Goal: Task Accomplishment & Management: Complete application form

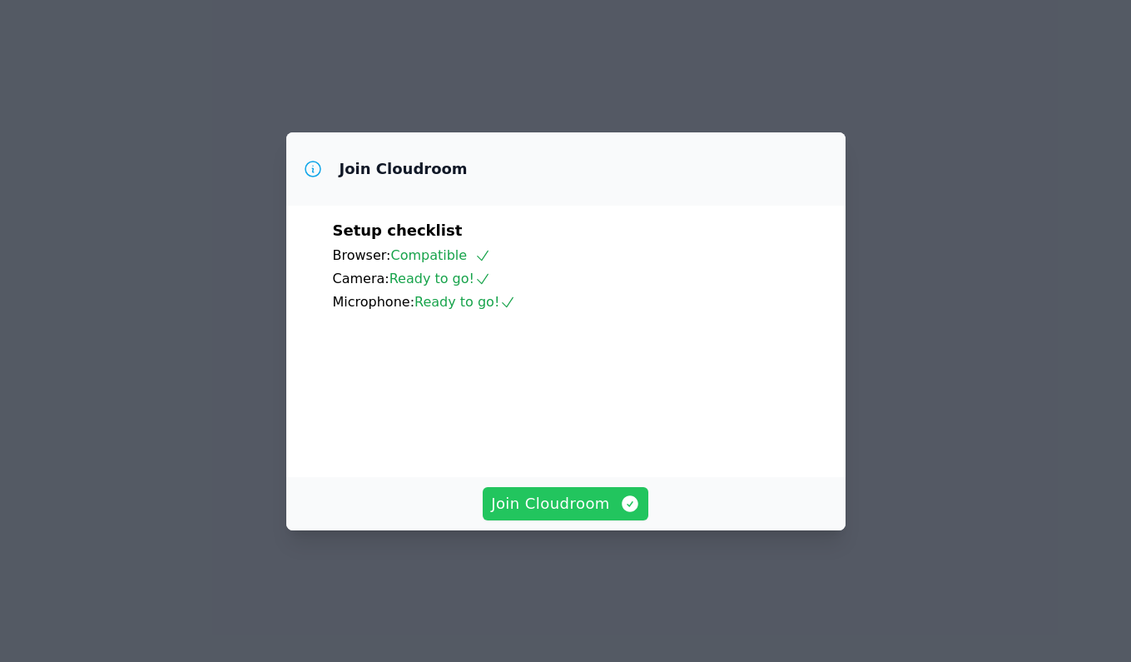
click at [516, 520] on button "Join Cloudroom" at bounding box center [566, 503] width 166 height 33
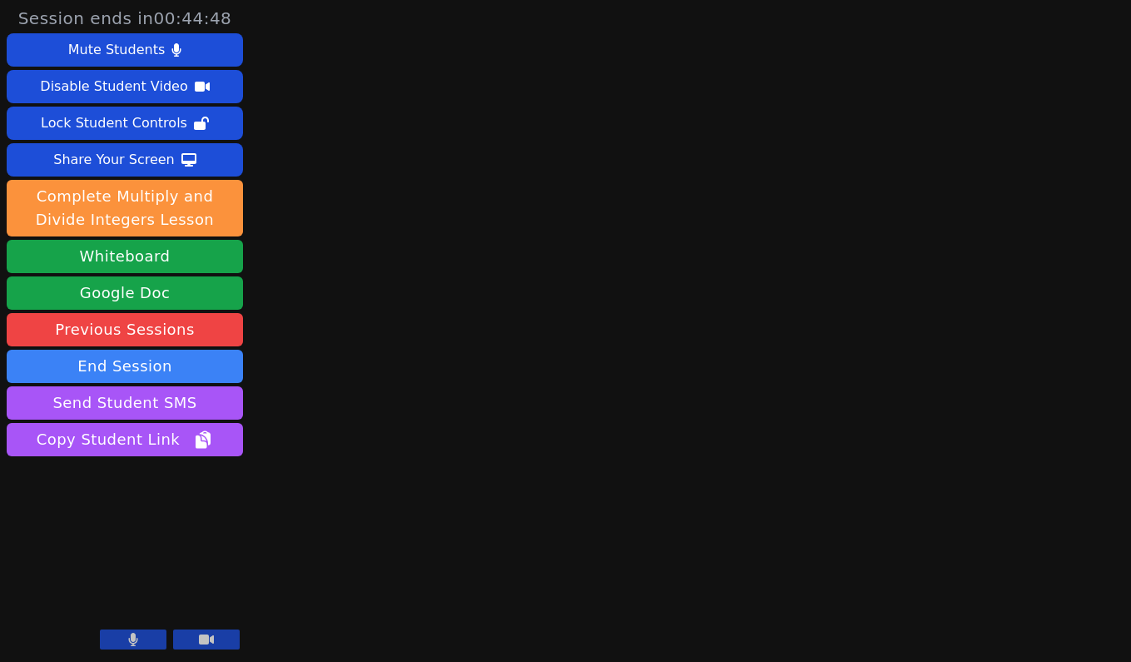
click at [145, 641] on button at bounding box center [133, 639] width 67 height 20
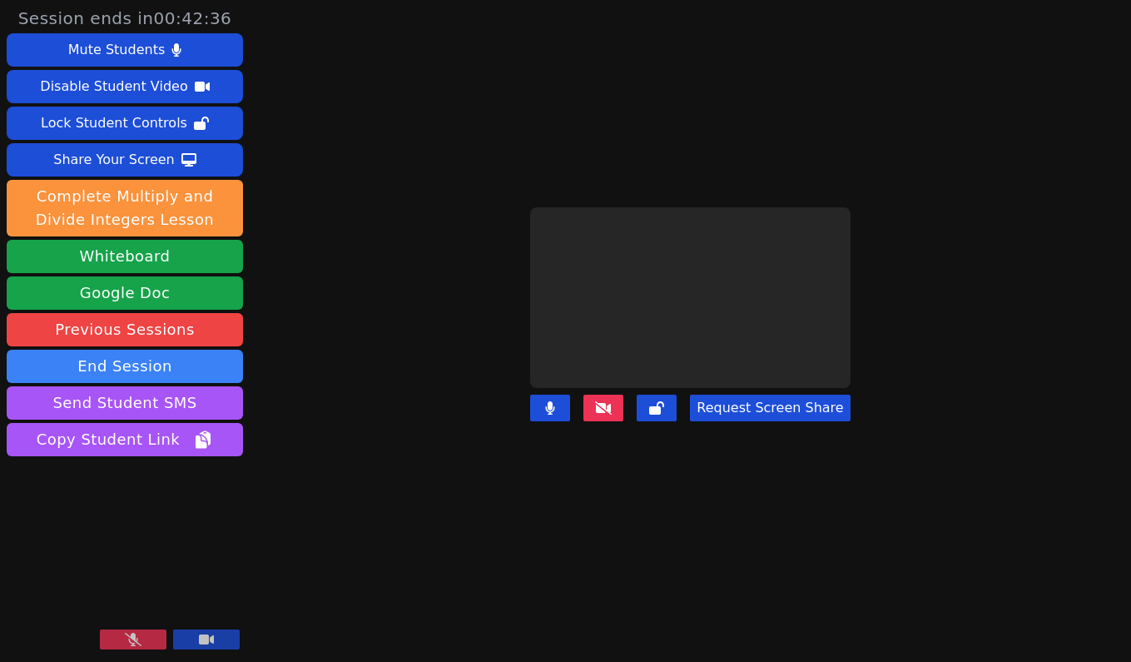
click at [145, 639] on button at bounding box center [133, 639] width 67 height 20
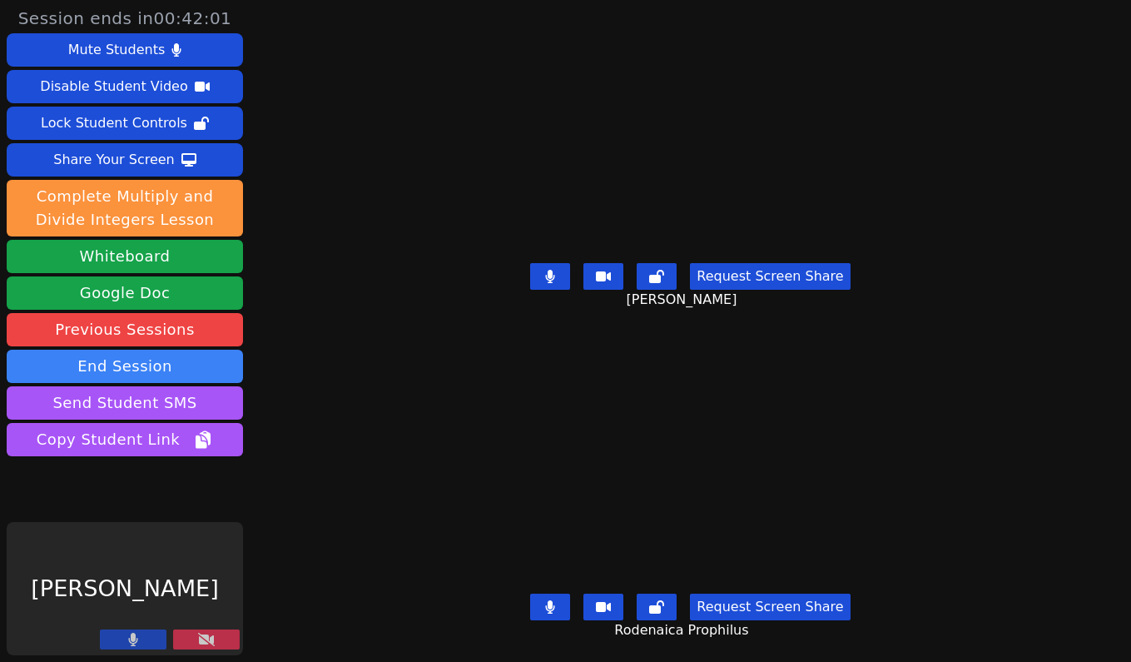
click at [212, 636] on icon at bounding box center [206, 639] width 17 height 13
click at [202, 638] on icon at bounding box center [206, 639] width 17 height 13
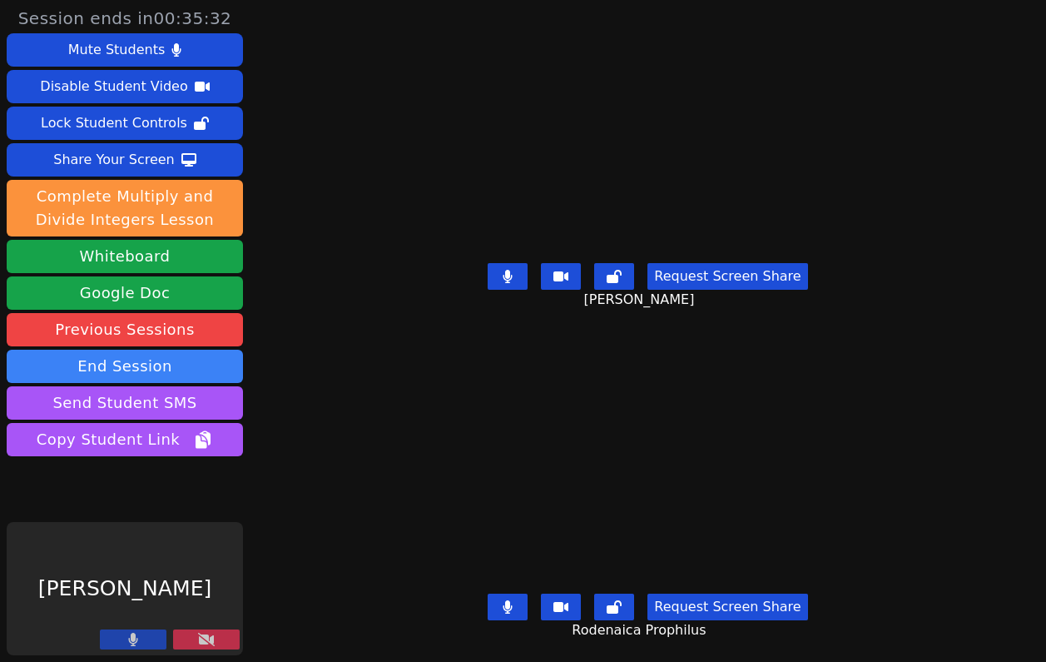
click at [215, 642] on button at bounding box center [206, 639] width 67 height 20
click at [218, 641] on button at bounding box center [206, 639] width 67 height 20
click at [211, 638] on icon at bounding box center [206, 639] width 17 height 13
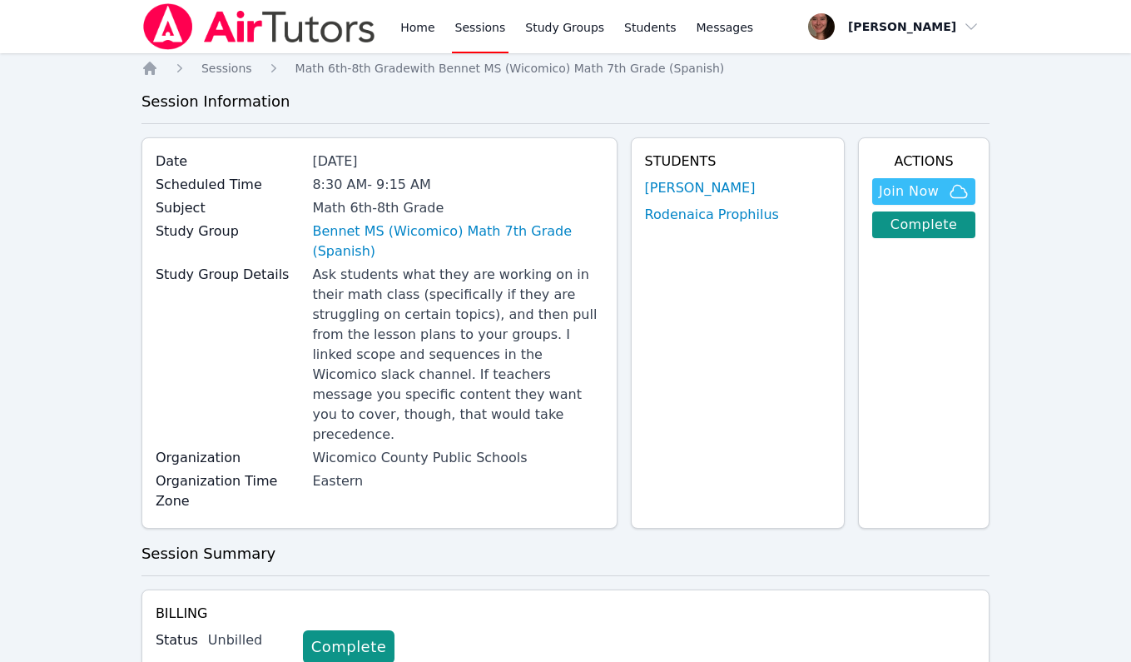
scroll to position [526, 0]
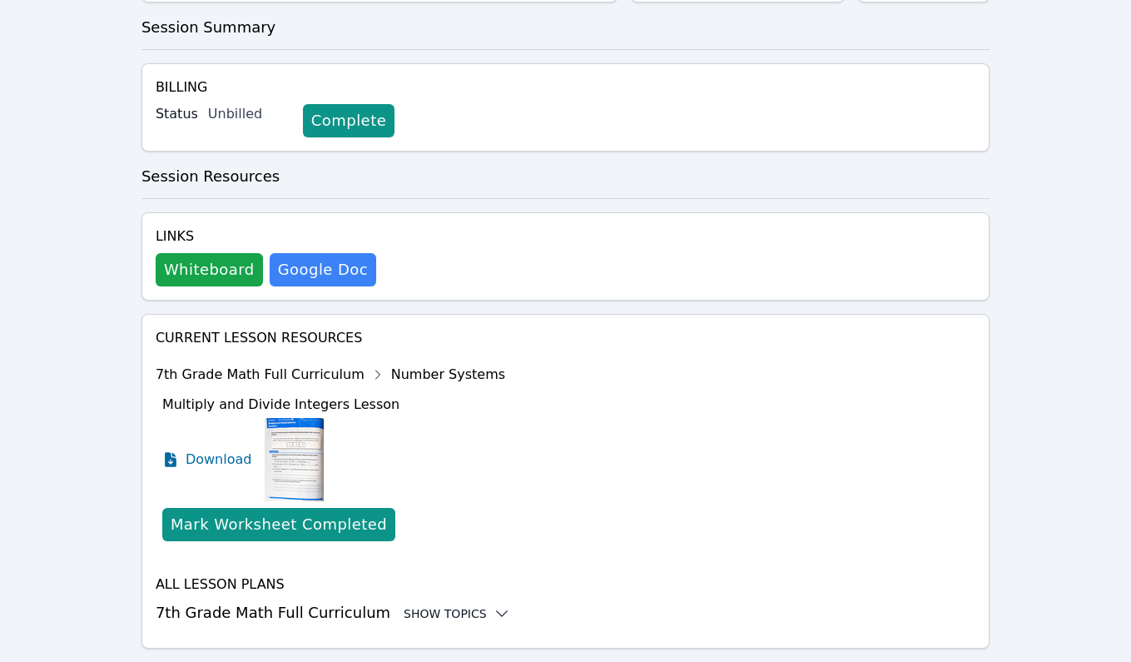
click at [422, 605] on div "Show Topics" at bounding box center [457, 613] width 107 height 17
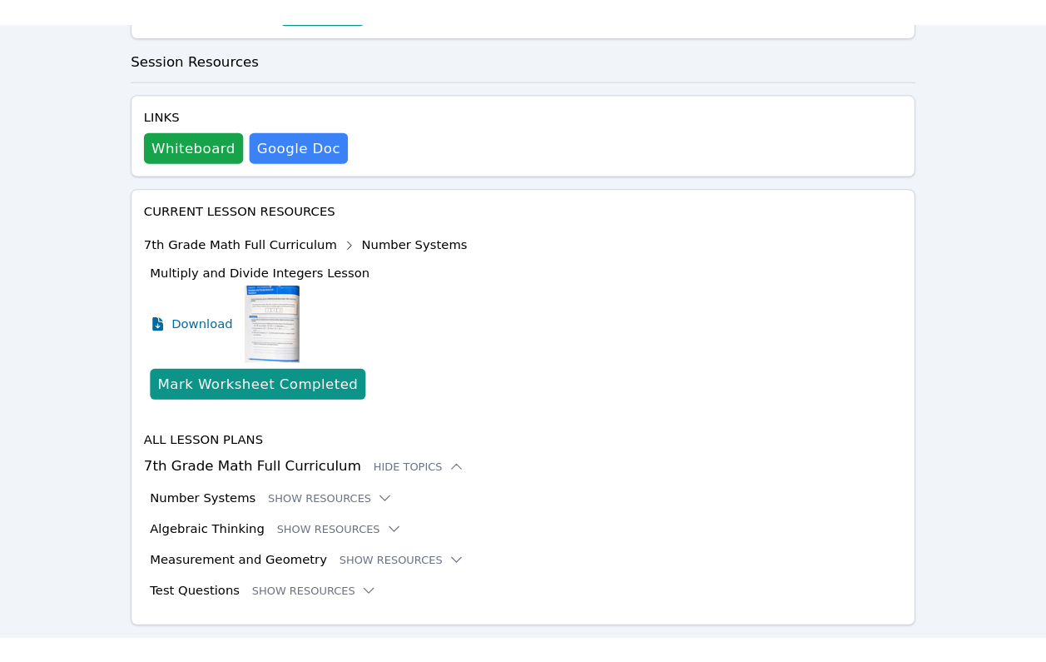
scroll to position [739, 0]
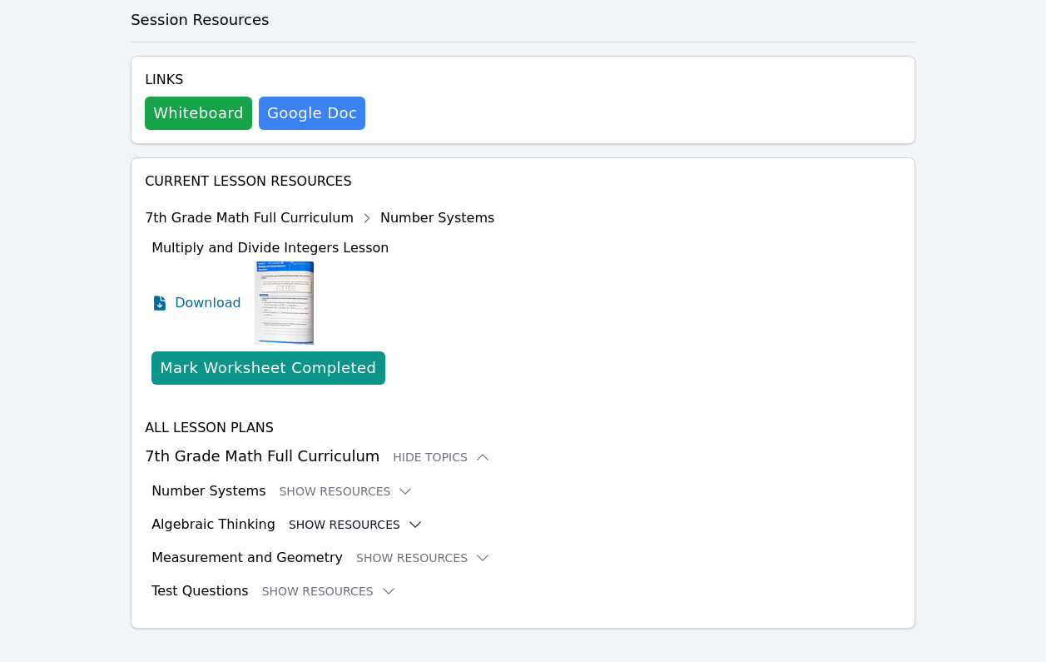
click at [345, 516] on button "Show Resources" at bounding box center [356, 524] width 135 height 17
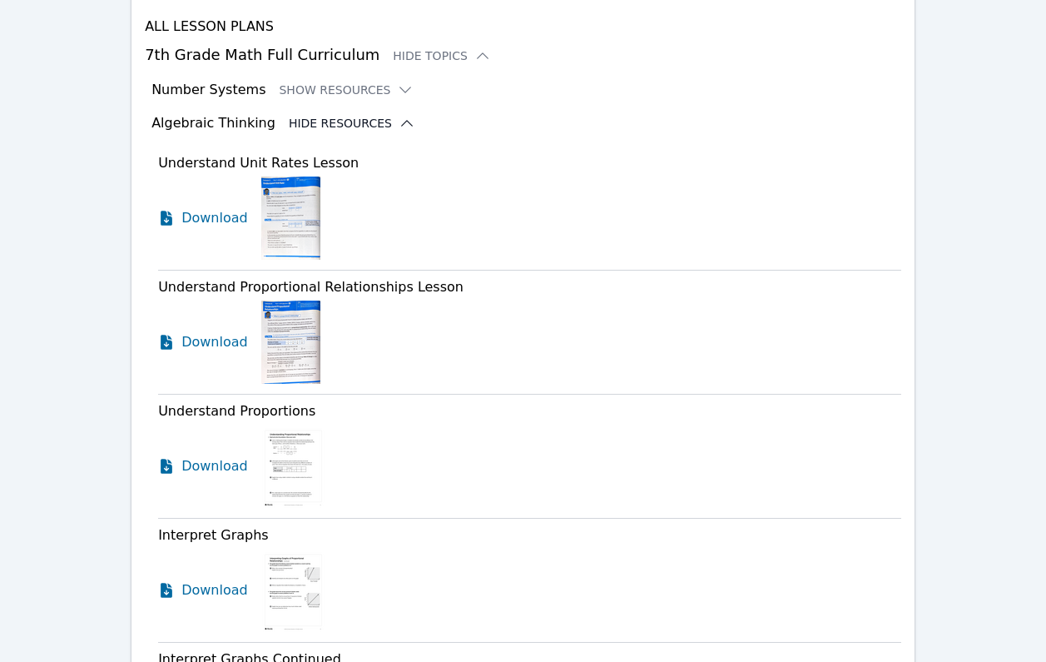
scroll to position [1100, 0]
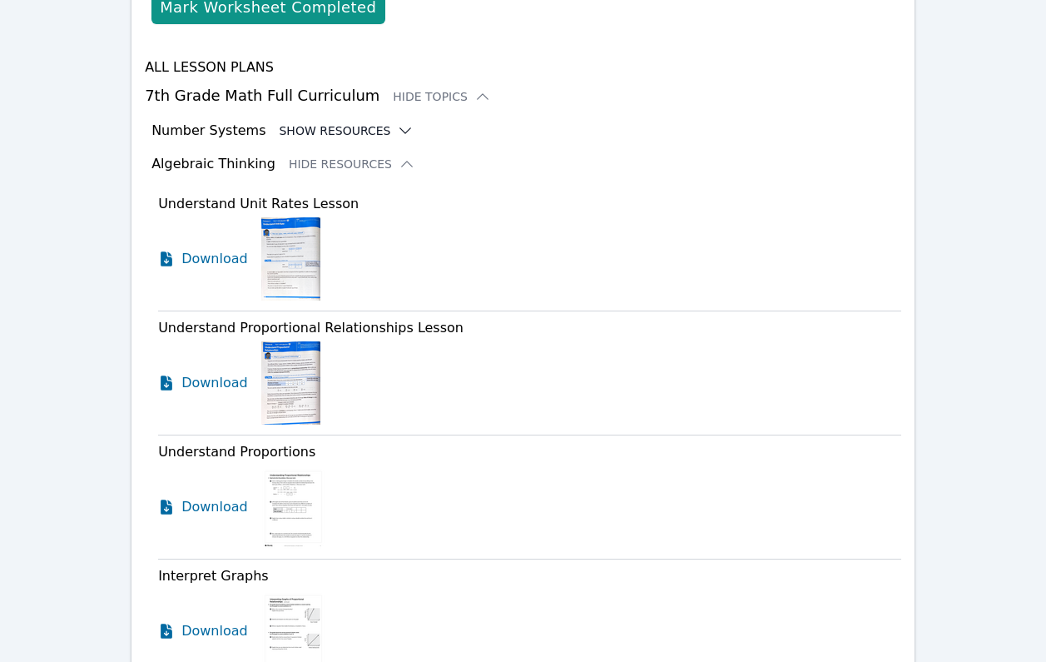
click at [320, 122] on button "Show Resources" at bounding box center [346, 130] width 135 height 17
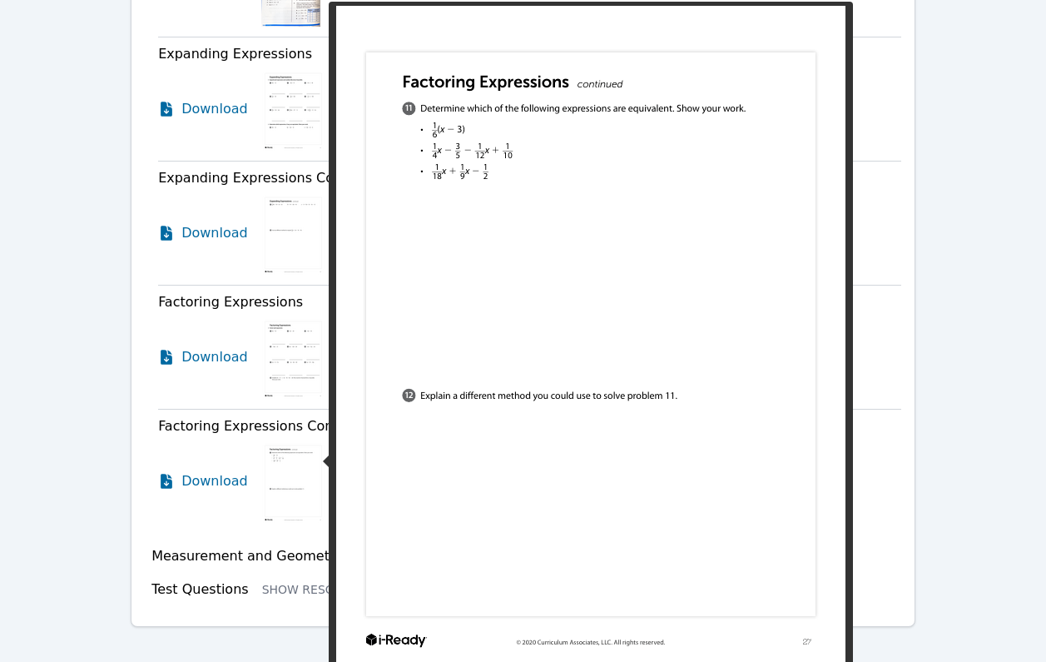
scroll to position [6269, 0]
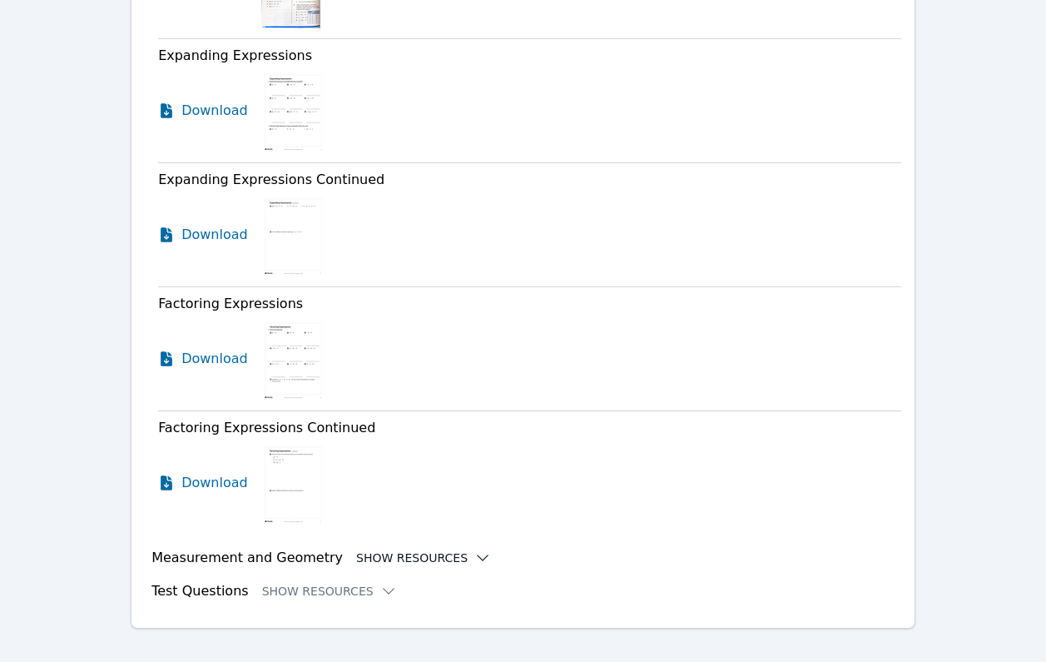
click at [385, 549] on button "Show Resources" at bounding box center [423, 557] width 135 height 17
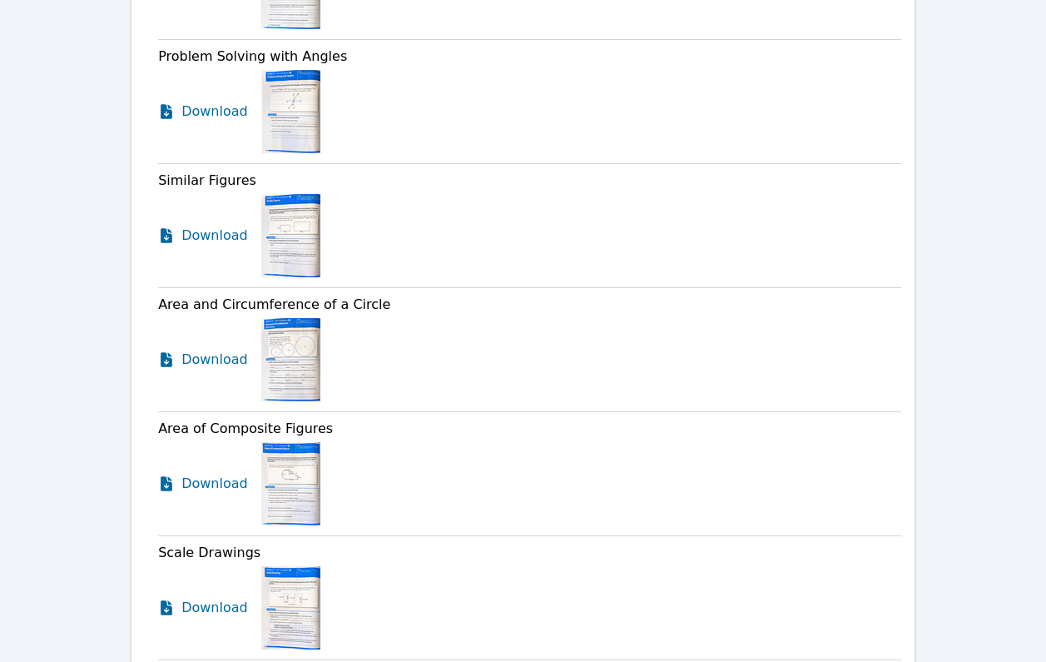
scroll to position [6945, 0]
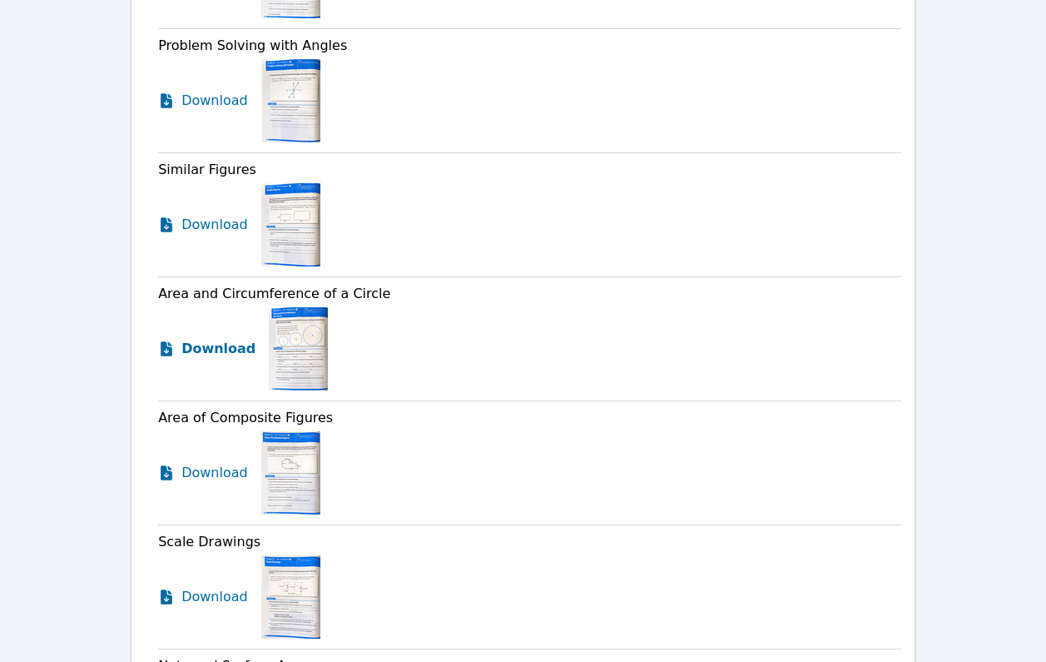
click at [200, 339] on span "Download" at bounding box center [218, 349] width 74 height 20
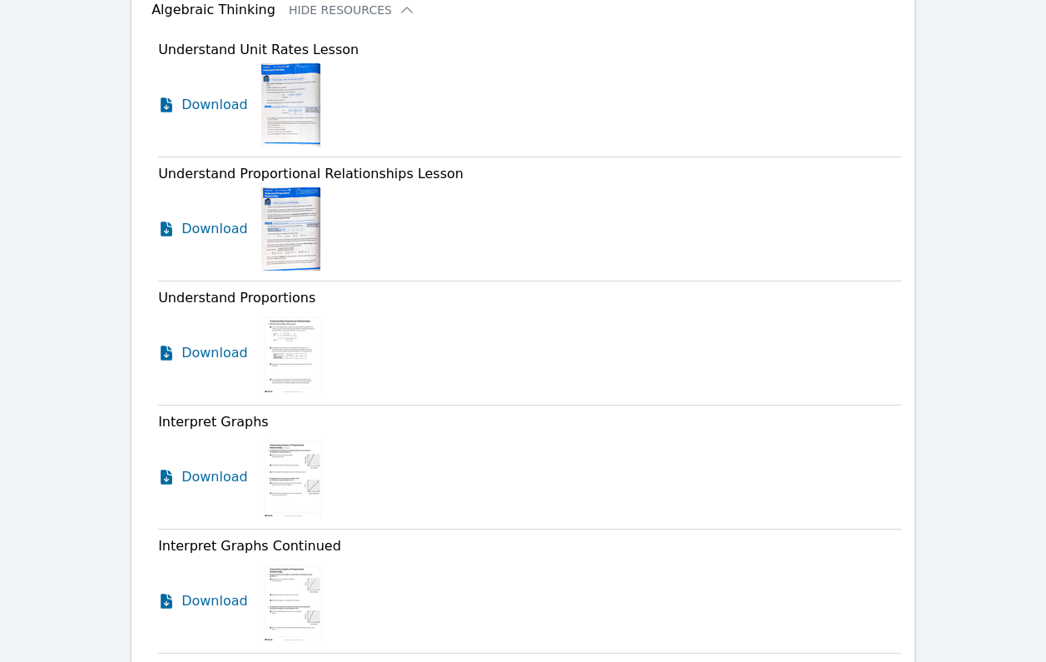
scroll to position [3394, 0]
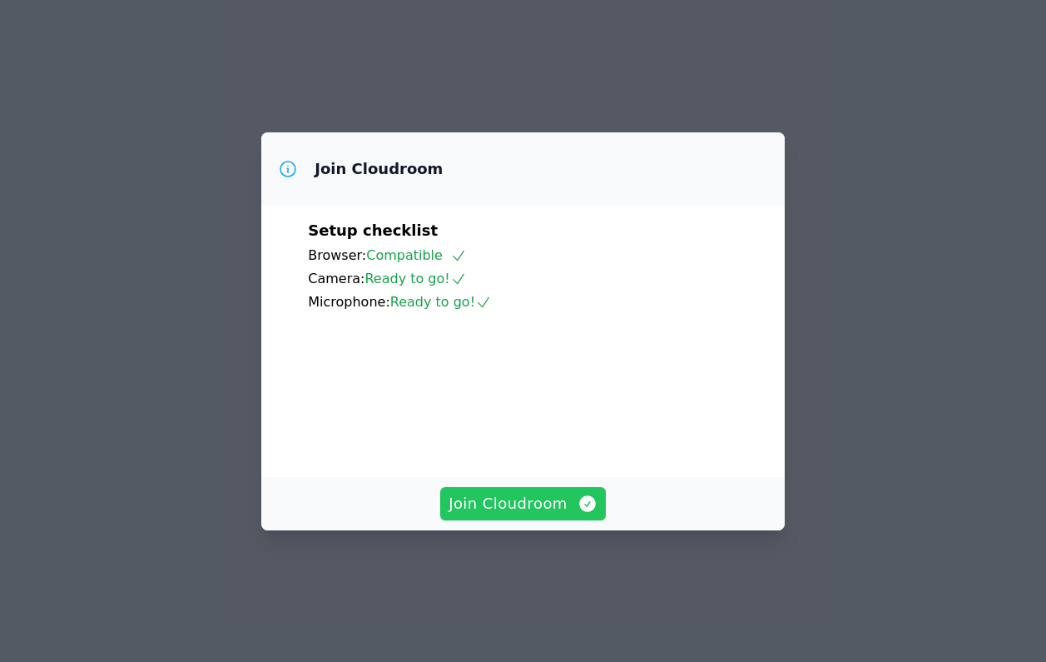
click at [538, 515] on span "Join Cloudroom" at bounding box center [523, 503] width 149 height 23
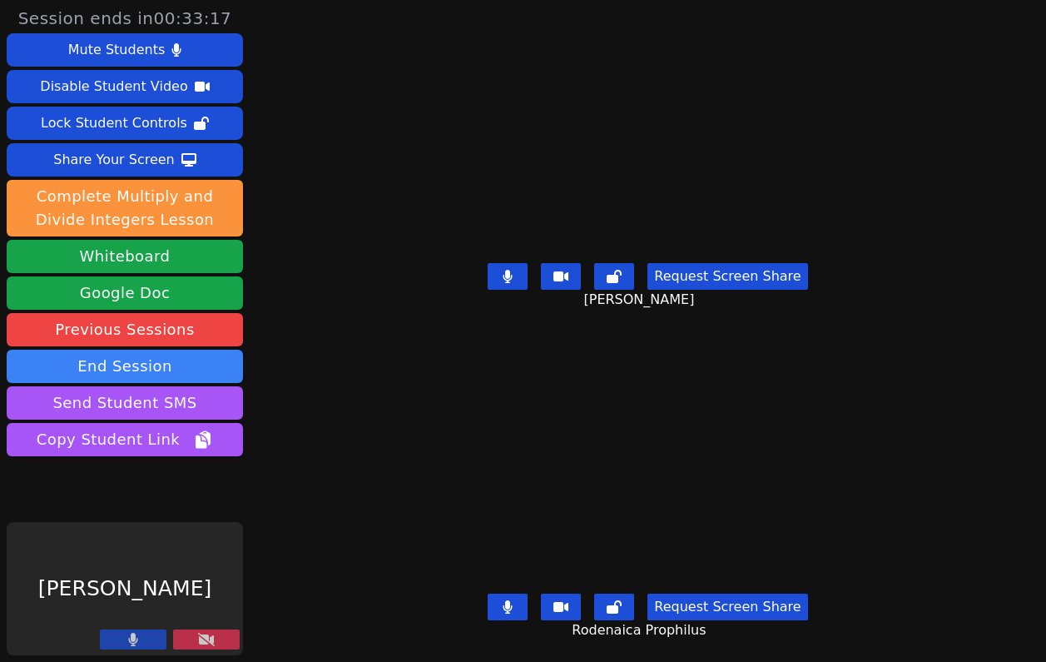
click at [205, 634] on icon at bounding box center [206, 639] width 17 height 13
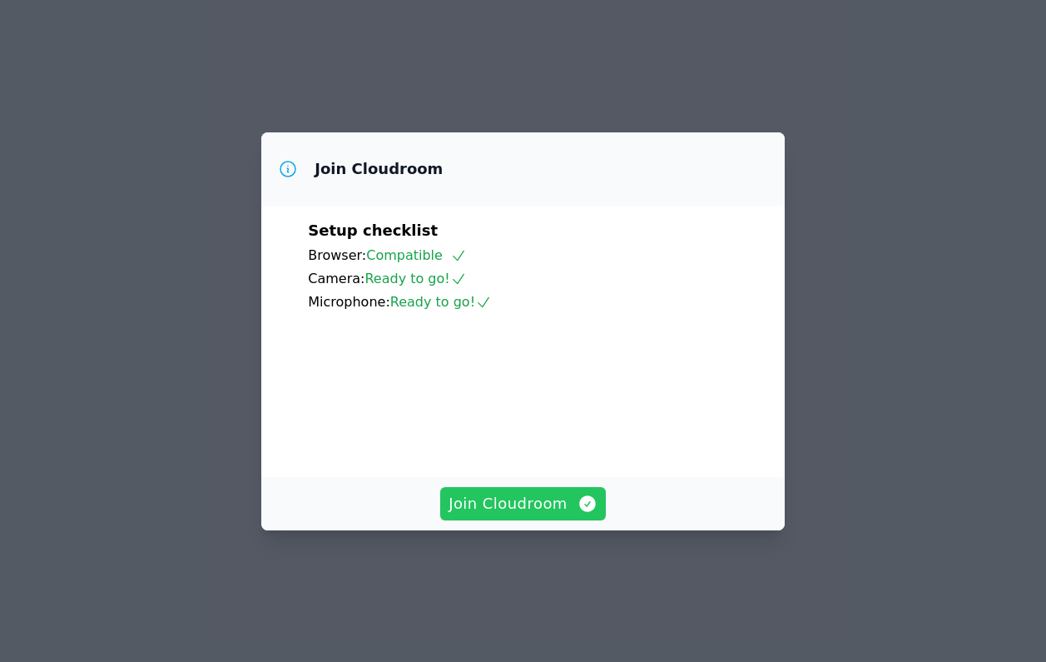
click at [573, 515] on span "Join Cloudroom" at bounding box center [523, 503] width 149 height 23
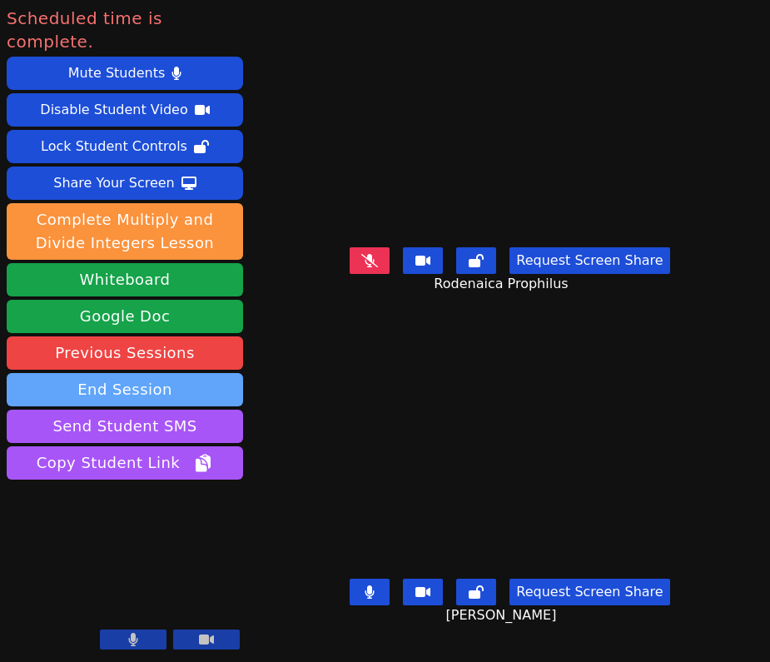
click at [174, 373] on button "End Session" at bounding box center [125, 389] width 236 height 33
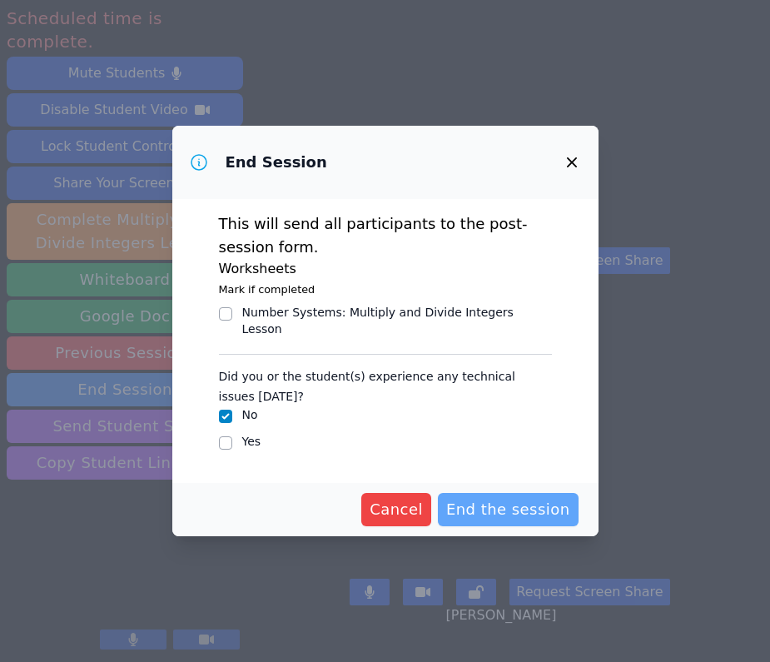
click at [463, 509] on span "End the session" at bounding box center [508, 509] width 124 height 23
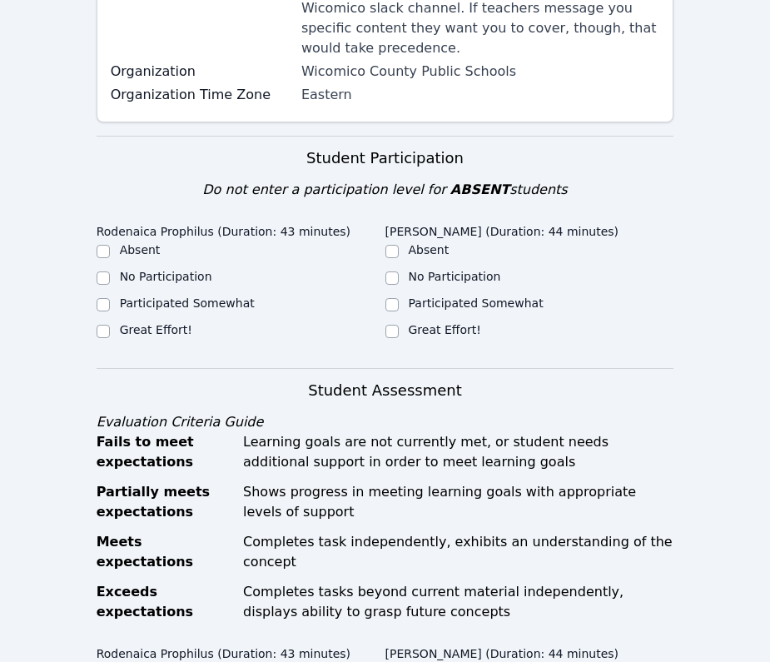
scroll to position [499, 0]
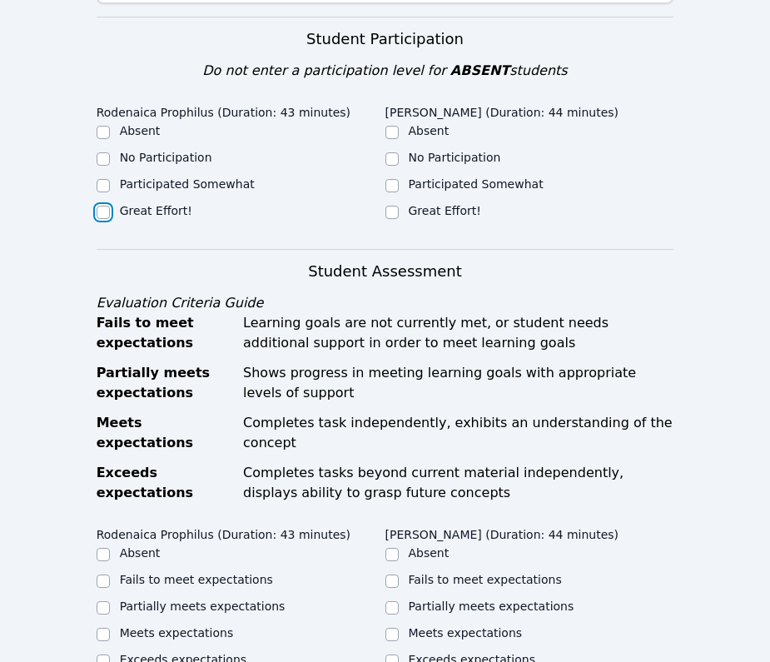
click at [108, 206] on input "Great Effort!" at bounding box center [103, 212] width 13 height 13
checkbox input "true"
click at [395, 206] on input "Great Effort!" at bounding box center [391, 212] width 13 height 13
checkbox input "true"
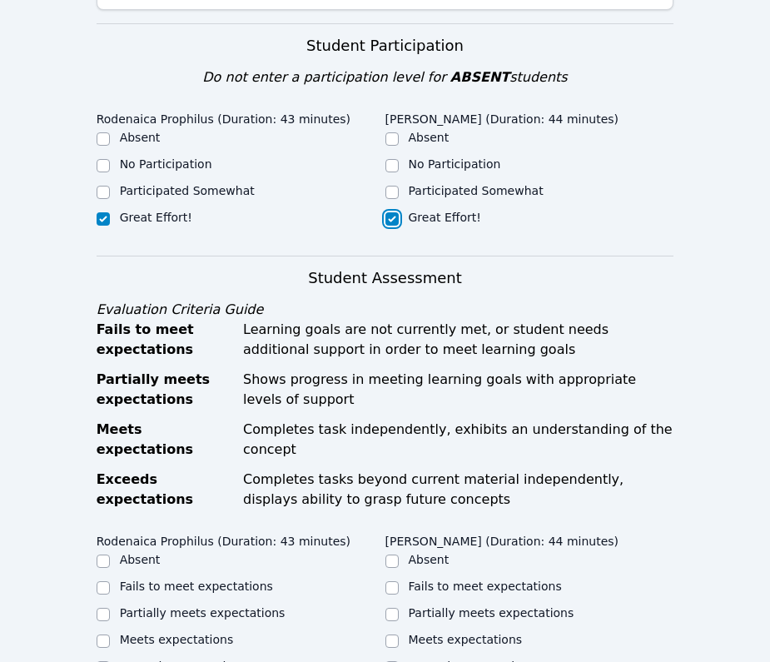
scroll to position [486, 0]
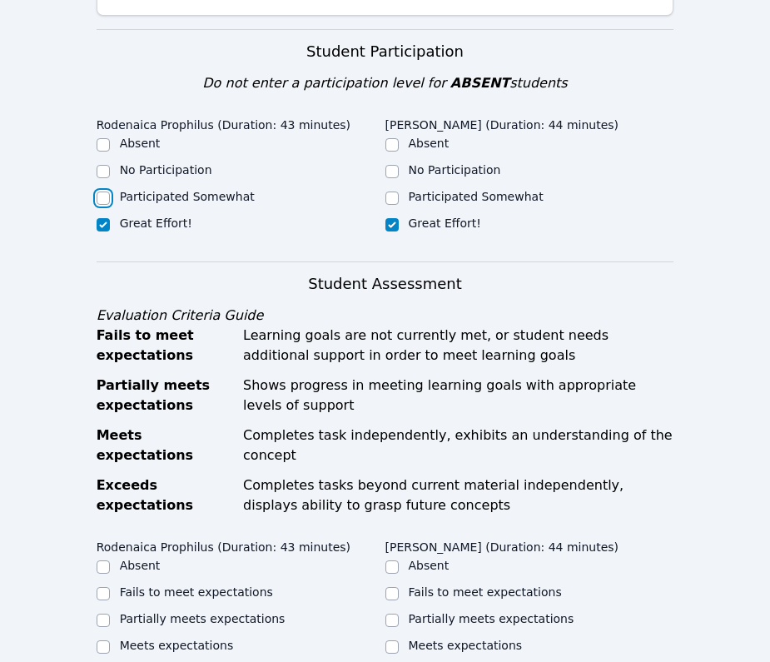
click at [104, 191] on input "Participated Somewhat" at bounding box center [103, 197] width 13 height 13
checkbox input "true"
checkbox input "false"
click at [391, 191] on input "Participated Somewhat" at bounding box center [391, 197] width 13 height 13
checkbox input "true"
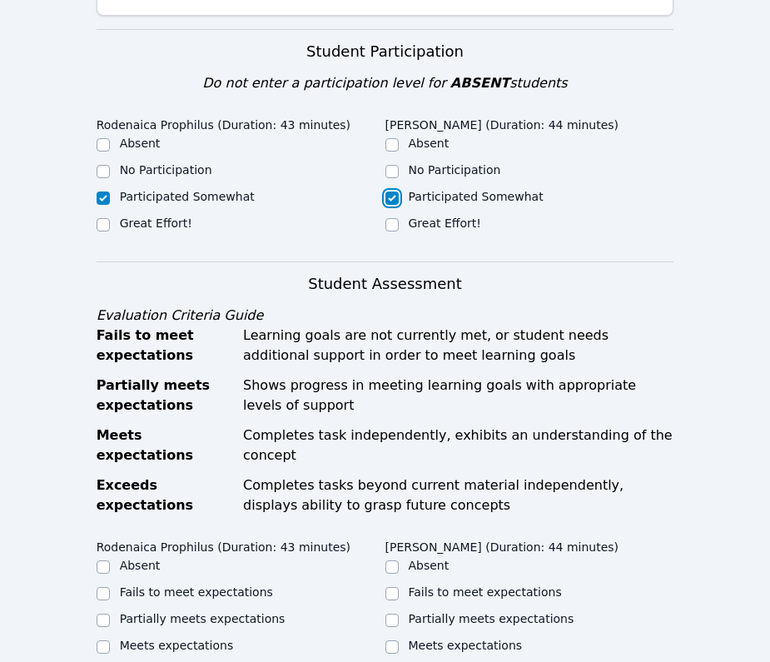
checkbox input "false"
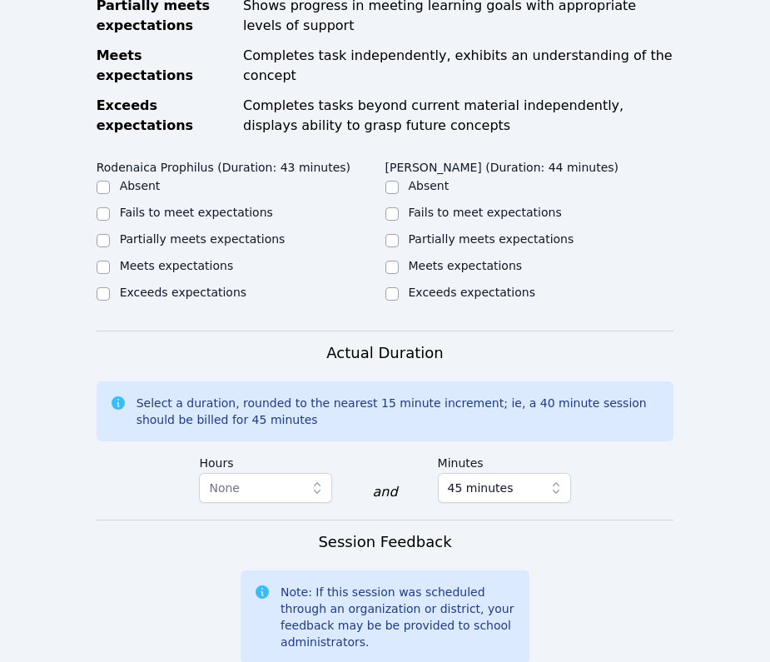
scroll to position [876, 0]
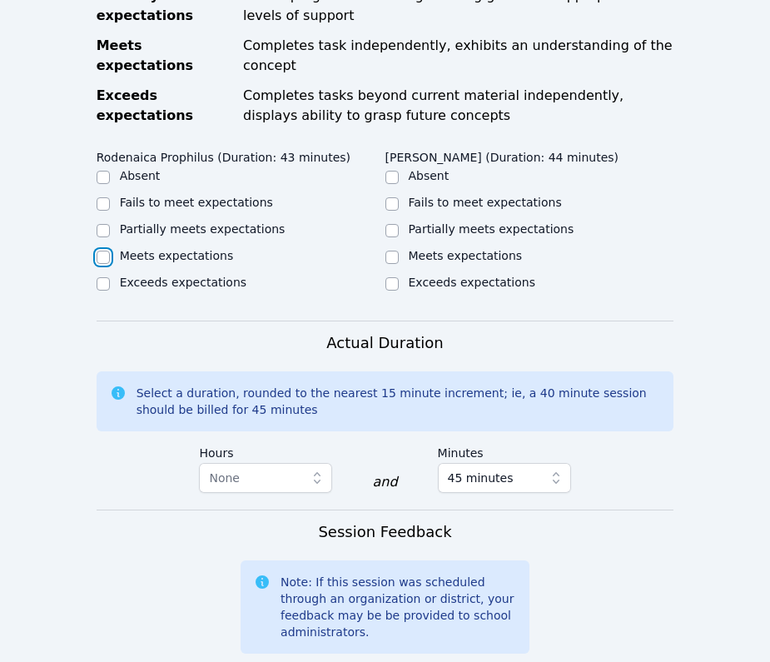
click at [102, 251] on input "Meets expectations" at bounding box center [103, 257] width 13 height 13
checkbox input "true"
click at [390, 251] on input "Meets expectations" at bounding box center [391, 257] width 13 height 13
checkbox input "true"
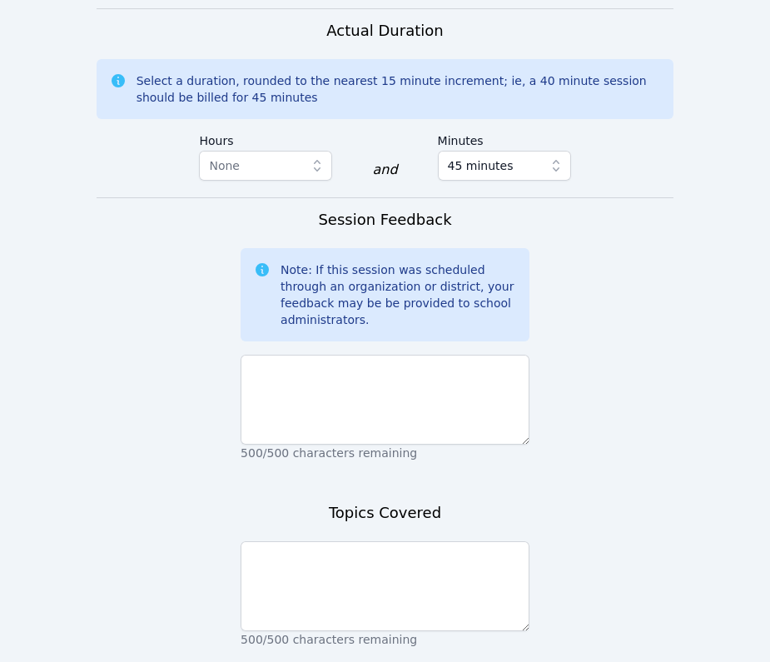
scroll to position [1206, 0]
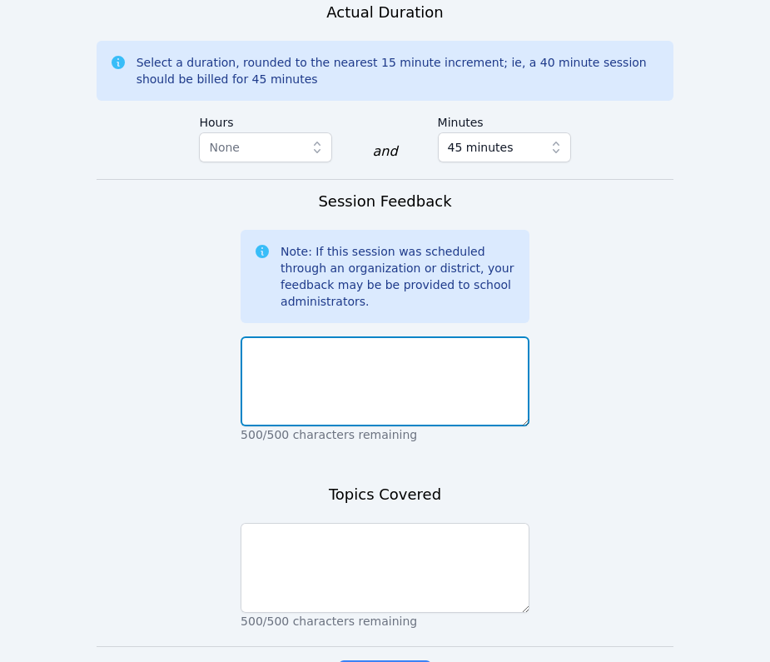
click at [365, 368] on textarea at bounding box center [385, 381] width 289 height 90
type textarea "I"
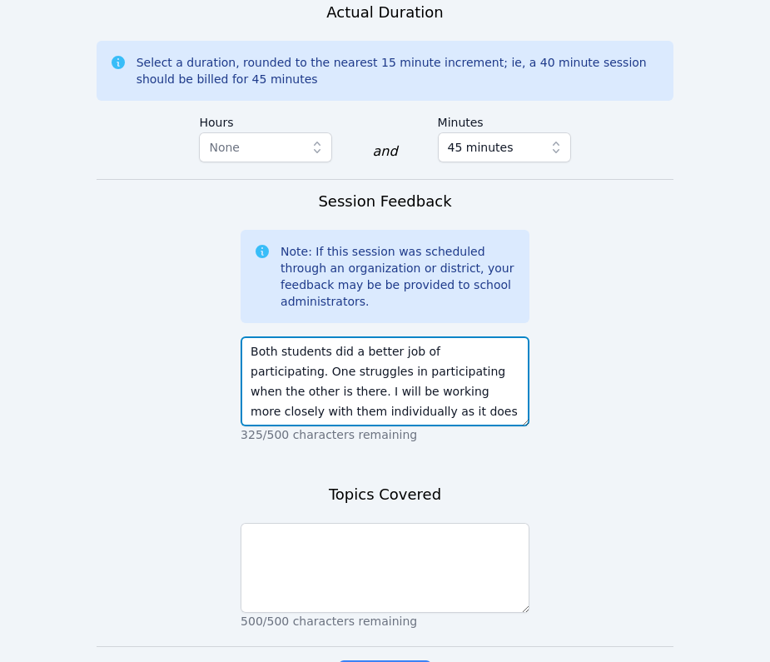
type textarea "Both students did a better job of participating. One struggles in participating…"
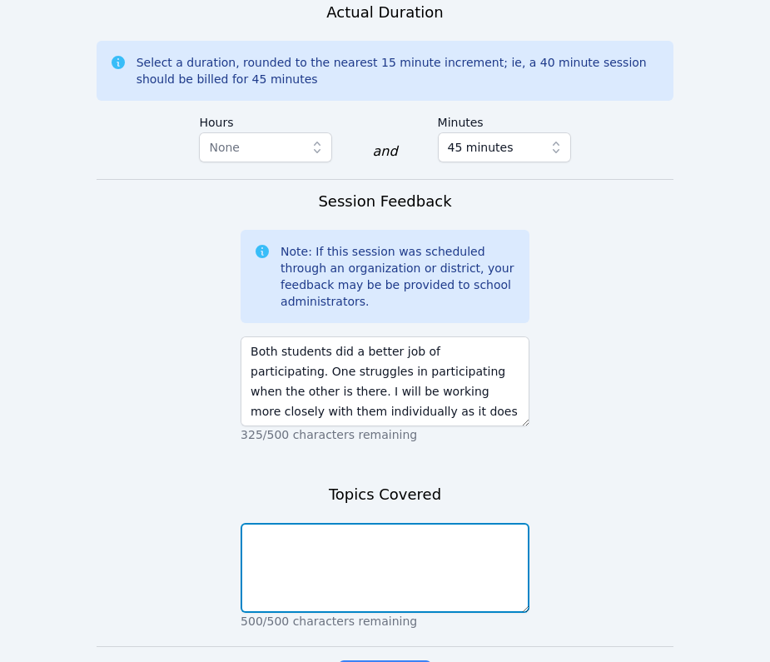
click at [380, 553] on textarea at bounding box center [385, 568] width 289 height 90
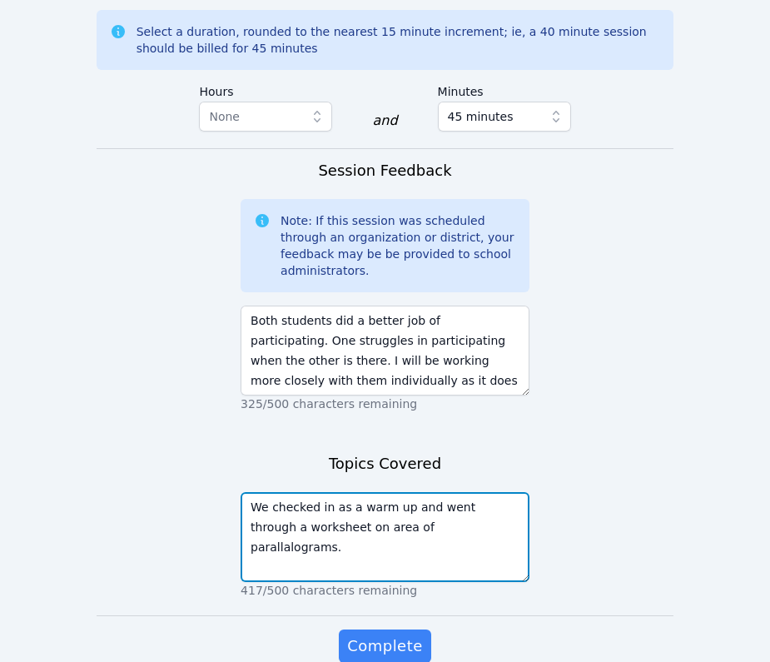
scroll to position [1259, 0]
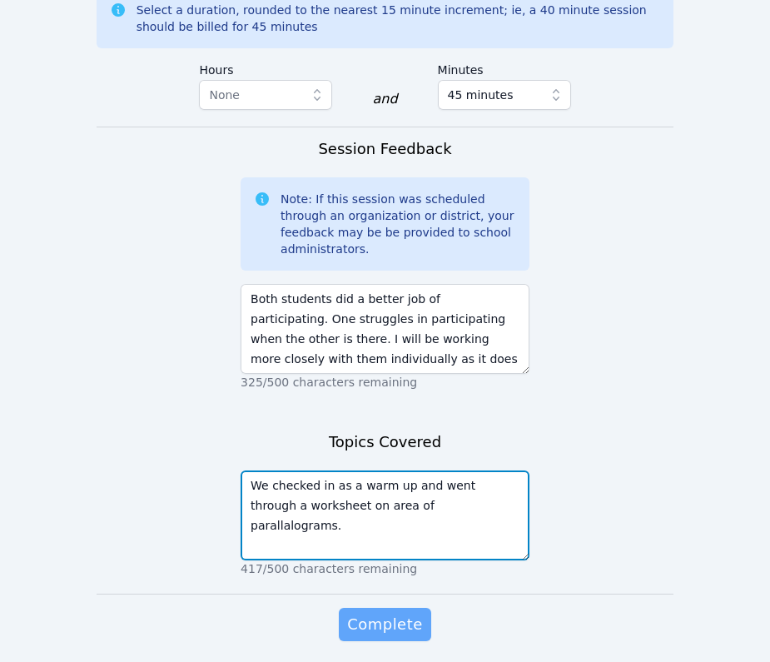
type textarea "We checked in as a warm up and went through a worksheet on area of parallalogra…"
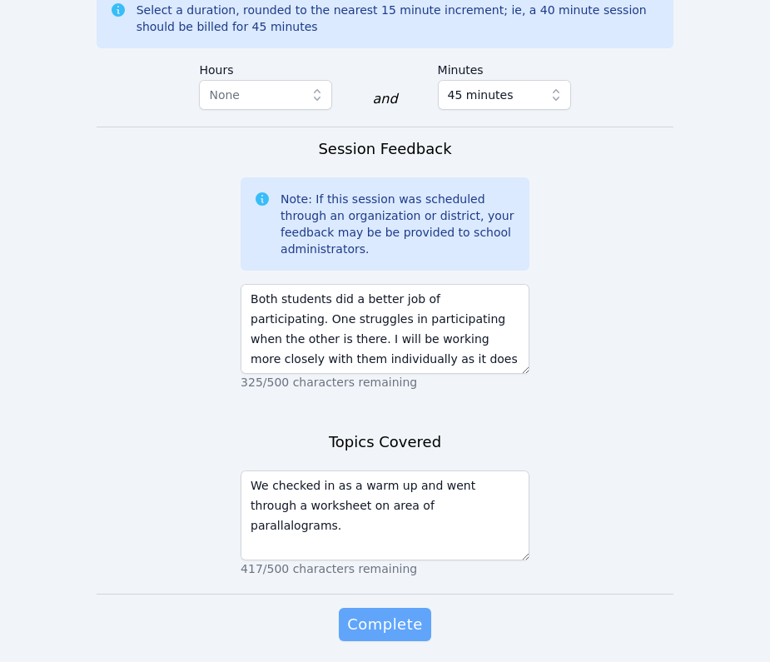
click at [390, 613] on span "Complete" at bounding box center [384, 624] width 75 height 23
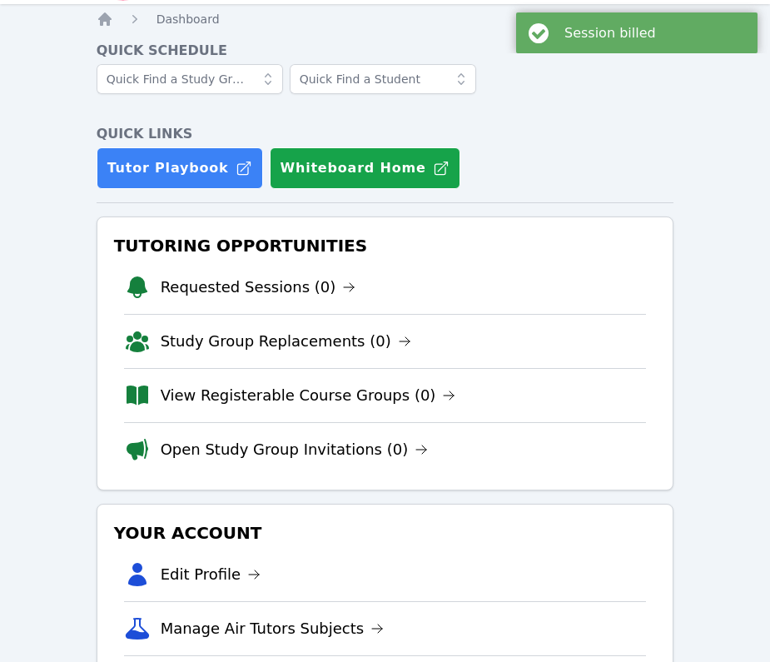
scroll to position [64, 0]
